Goal: Transaction & Acquisition: Purchase product/service

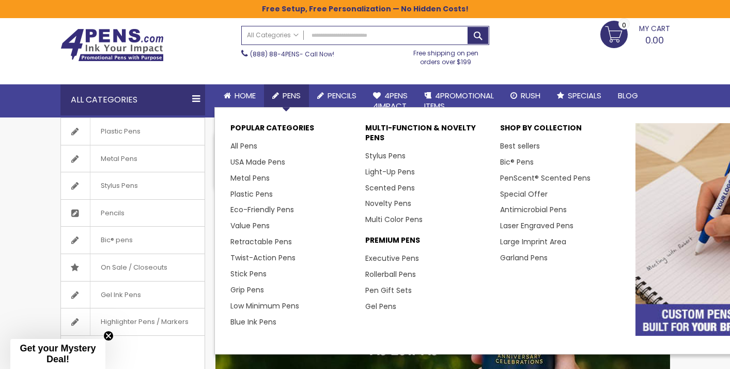
scroll to position [34, 0]
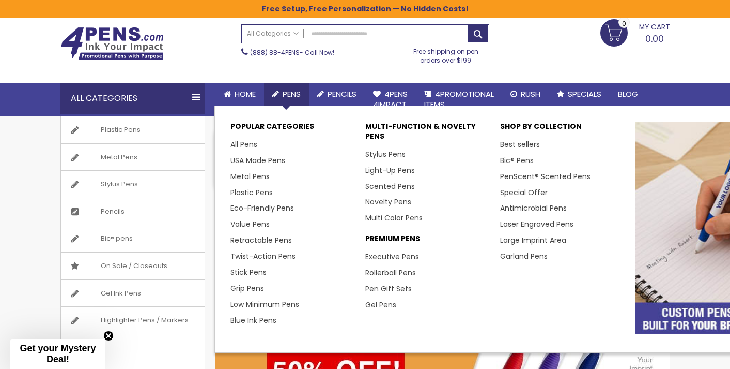
click at [288, 95] on span "Pens" at bounding box center [292, 93] width 18 height 11
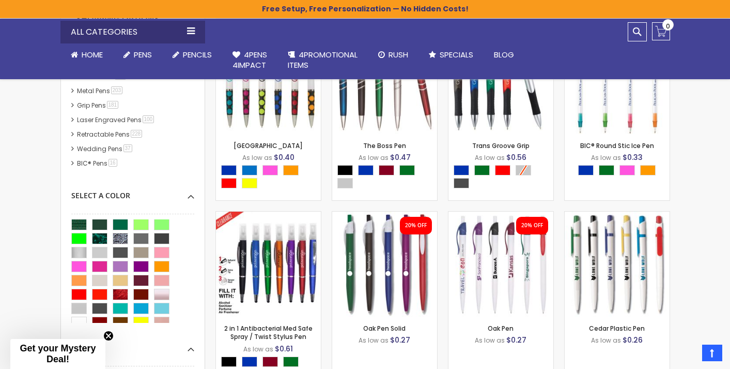
scroll to position [59, 0]
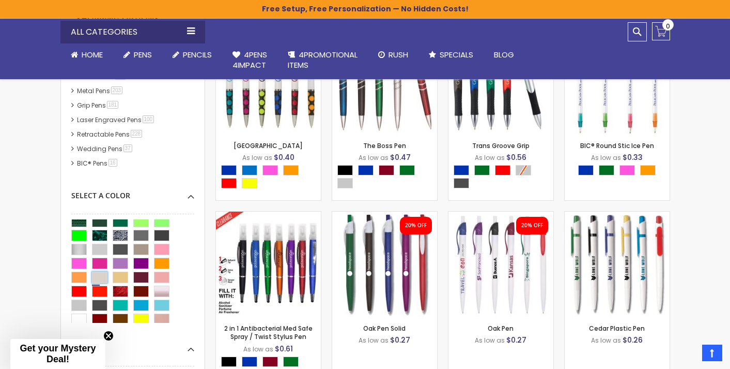
click at [98, 277] on div "Sand" at bounding box center [100, 276] width 16 height 11
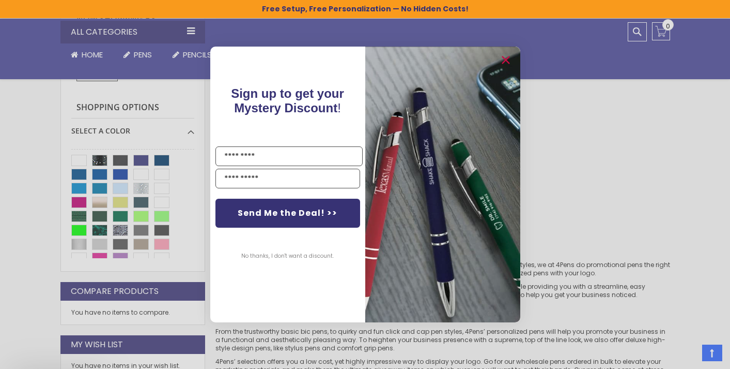
scroll to position [212, 0]
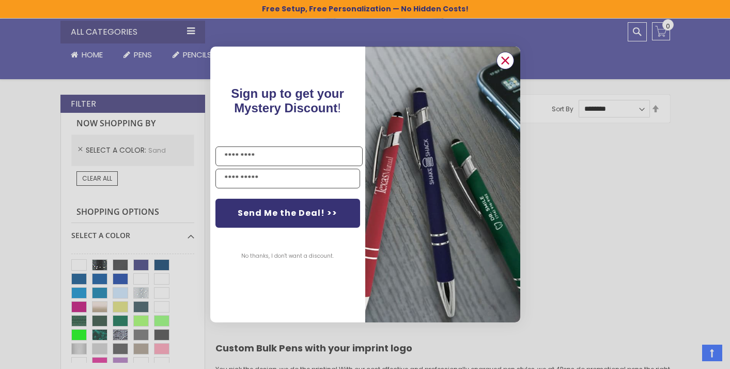
click at [504, 59] on icon "Close dialog" at bounding box center [505, 60] width 7 height 7
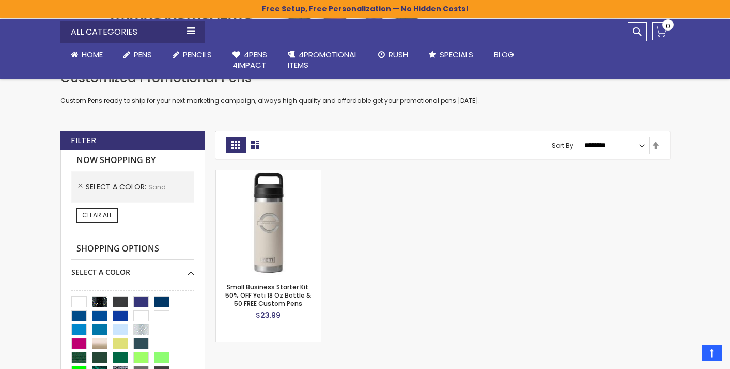
scroll to position [174, 0]
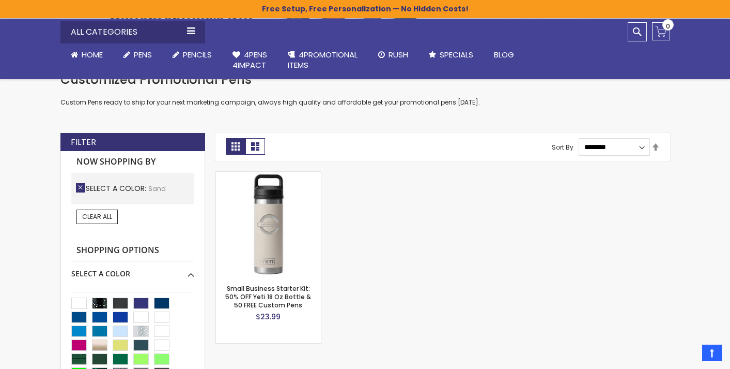
click at [77, 187] on link "Remove This Item" at bounding box center [80, 187] width 9 height 9
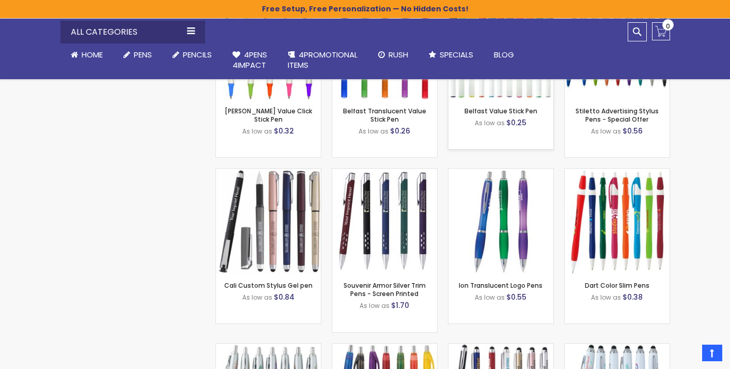
scroll to position [1216, 0]
